Goal: Task Accomplishment & Management: Use online tool/utility

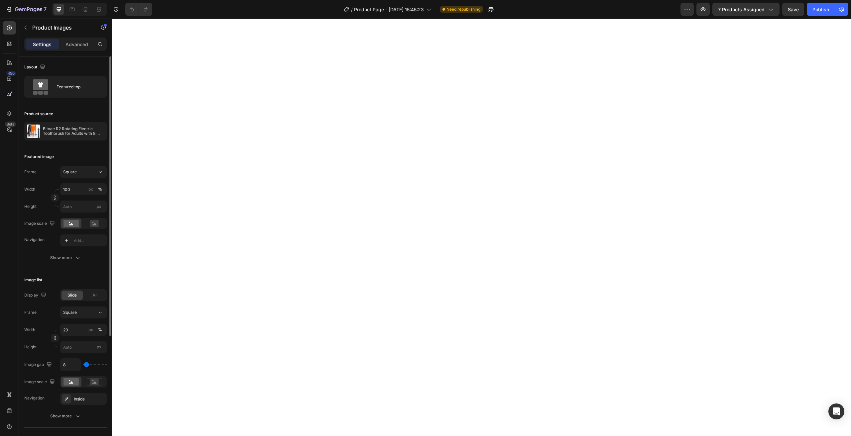
click at [63, 146] on div "Layout Featured top" at bounding box center [65, 207] width 82 height 123
click at [63, 79] on div "Featured top" at bounding box center [76, 86] width 41 height 15
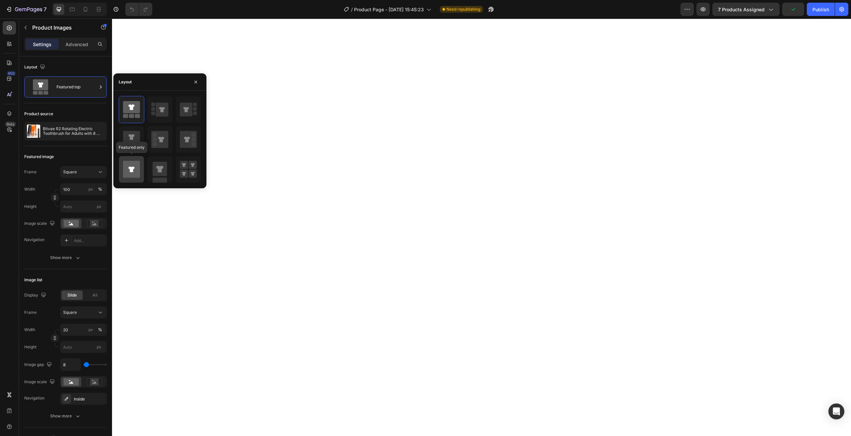
click at [136, 159] on div at bounding box center [131, 169] width 25 height 27
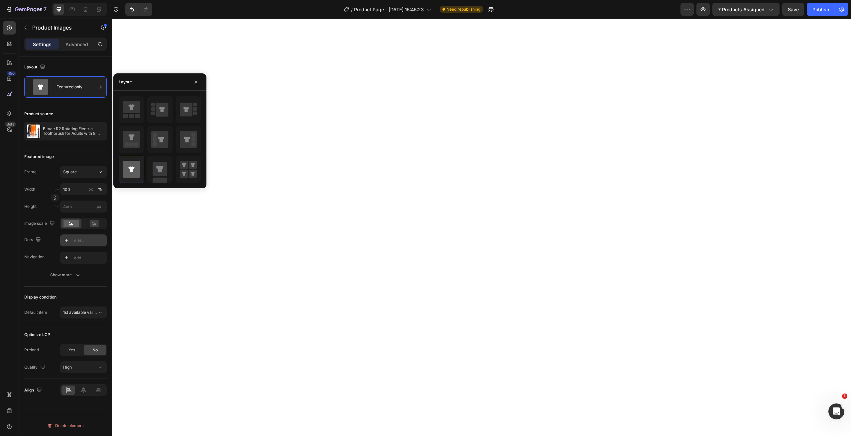
click at [80, 241] on div "Add..." at bounding box center [89, 241] width 31 height 6
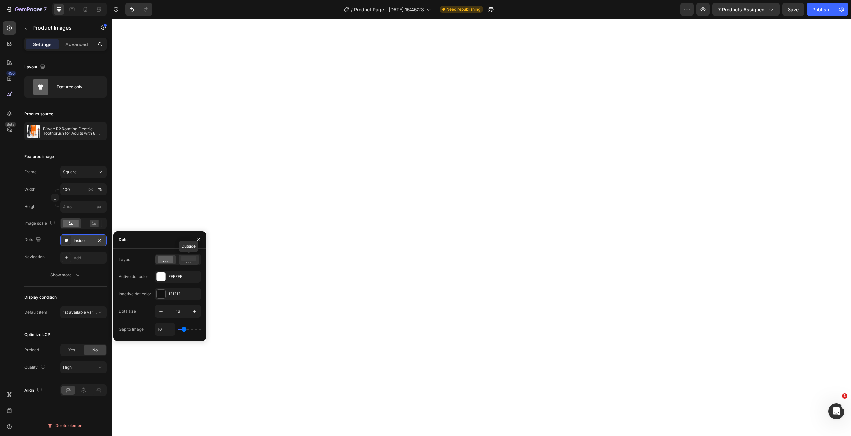
click at [185, 259] on rect at bounding box center [188, 258] width 15 height 5
click at [90, 8] on div at bounding box center [85, 9] width 11 height 11
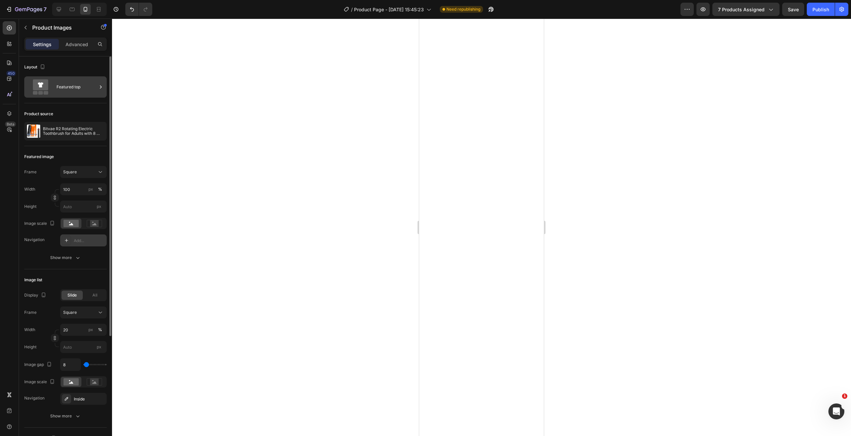
click at [56, 90] on div "Featured top" at bounding box center [65, 86] width 82 height 21
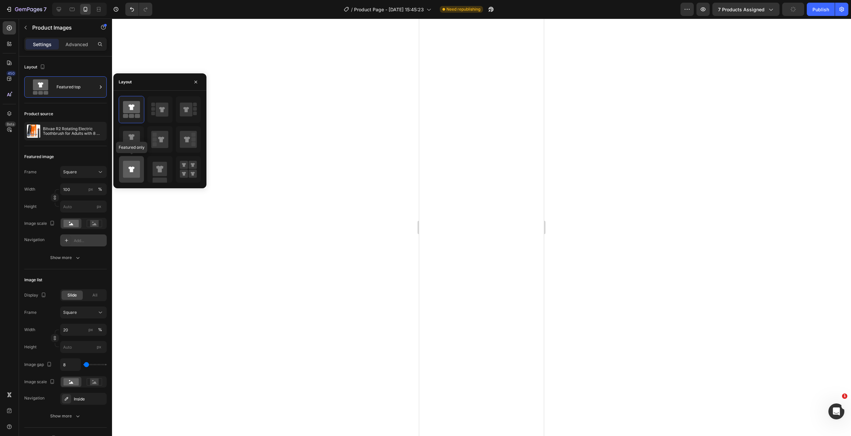
click at [125, 161] on icon at bounding box center [131, 169] width 17 height 17
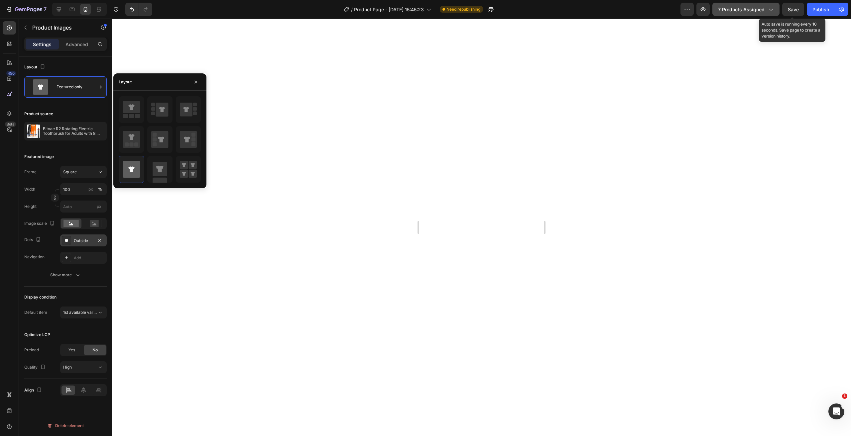
drag, startPoint x: 791, startPoint y: 6, endPoint x: 767, endPoint y: 10, distance: 24.9
click at [791, 6] on button "Save" at bounding box center [793, 9] width 22 height 13
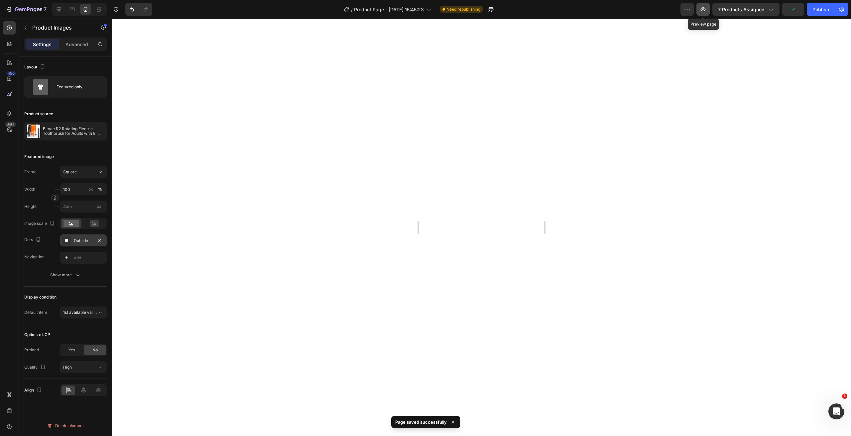
click at [701, 12] on icon "button" at bounding box center [703, 9] width 7 height 7
